Goal: Navigation & Orientation: Find specific page/section

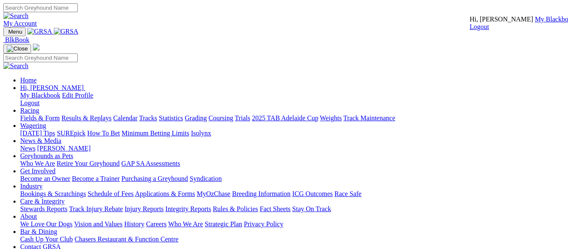
click at [535, 23] on link "My Blackbook" at bounding box center [555, 19] width 40 height 7
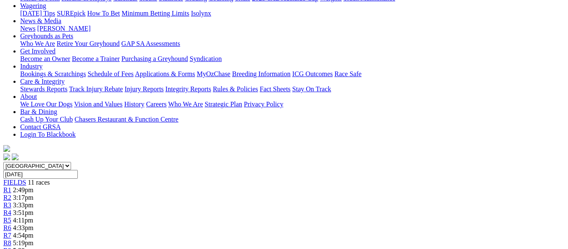
scroll to position [138, 0]
